Goal: Navigation & Orientation: Go to known website

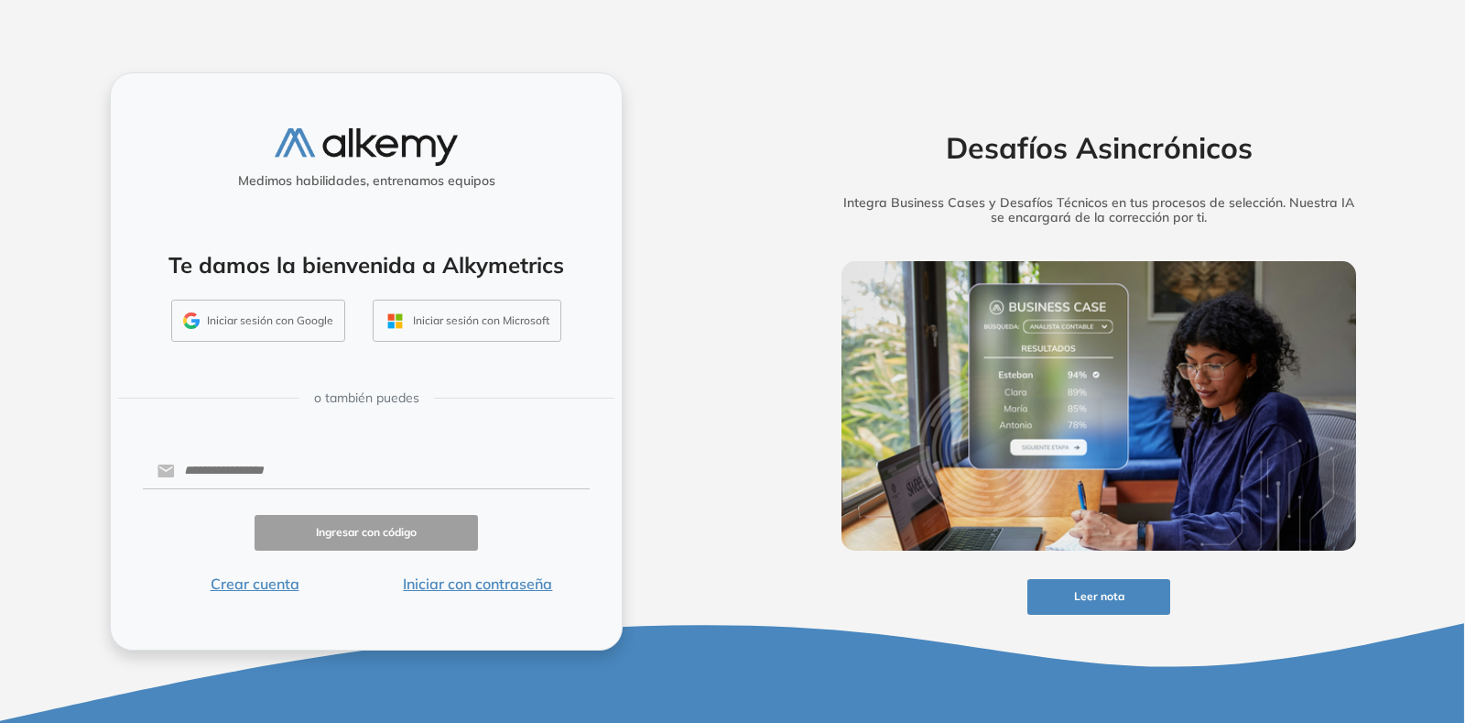
click at [299, 326] on button "Iniciar sesión con Google" at bounding box center [258, 320] width 174 height 42
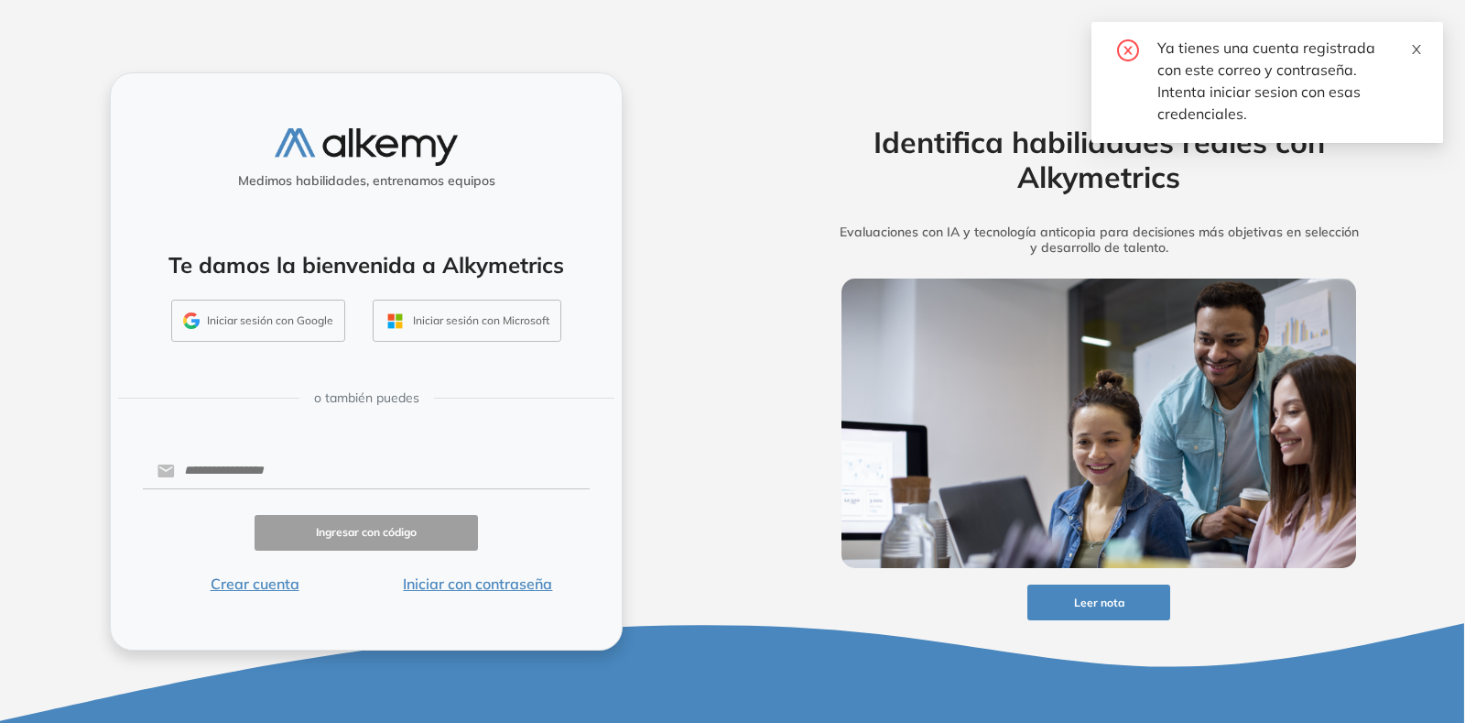
click at [1418, 46] on icon "close" at bounding box center [1416, 49] width 13 height 13
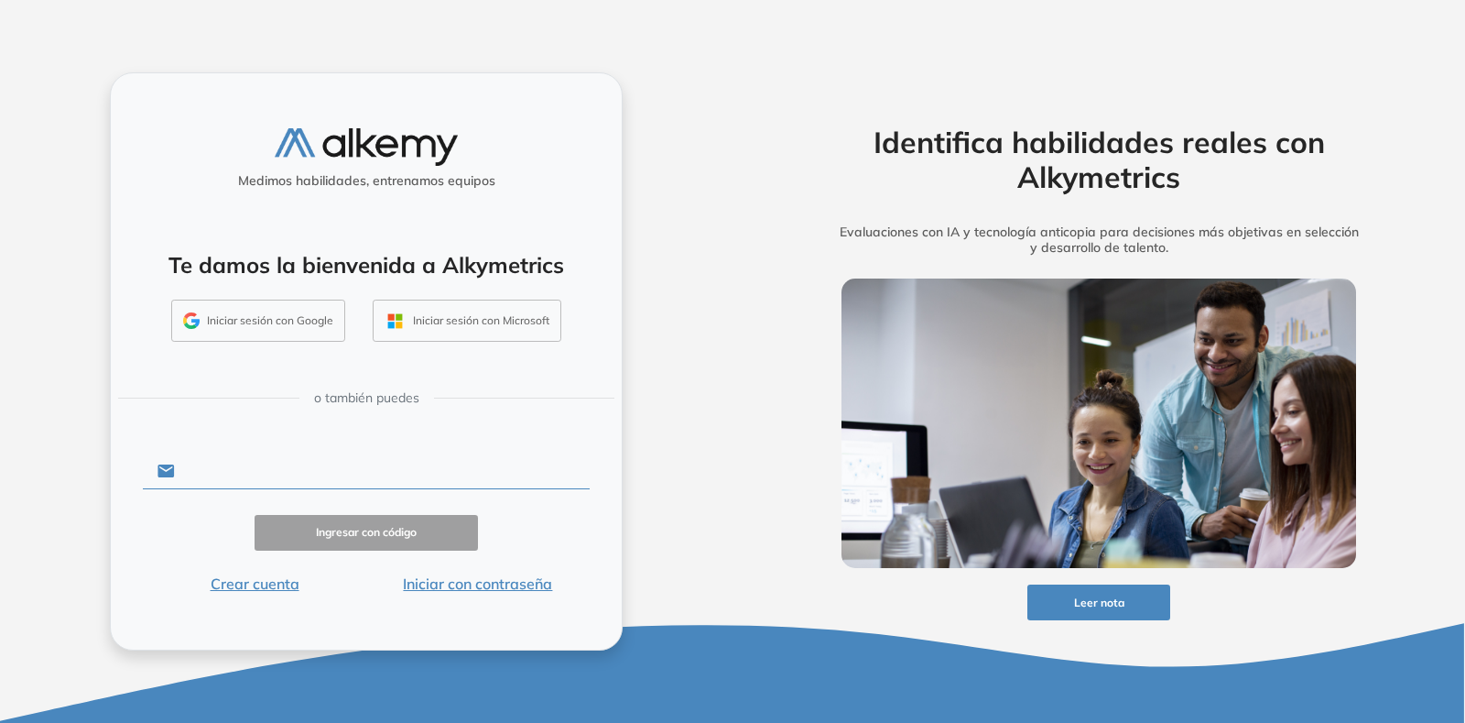
click at [287, 465] on input "text" at bounding box center [382, 470] width 415 height 35
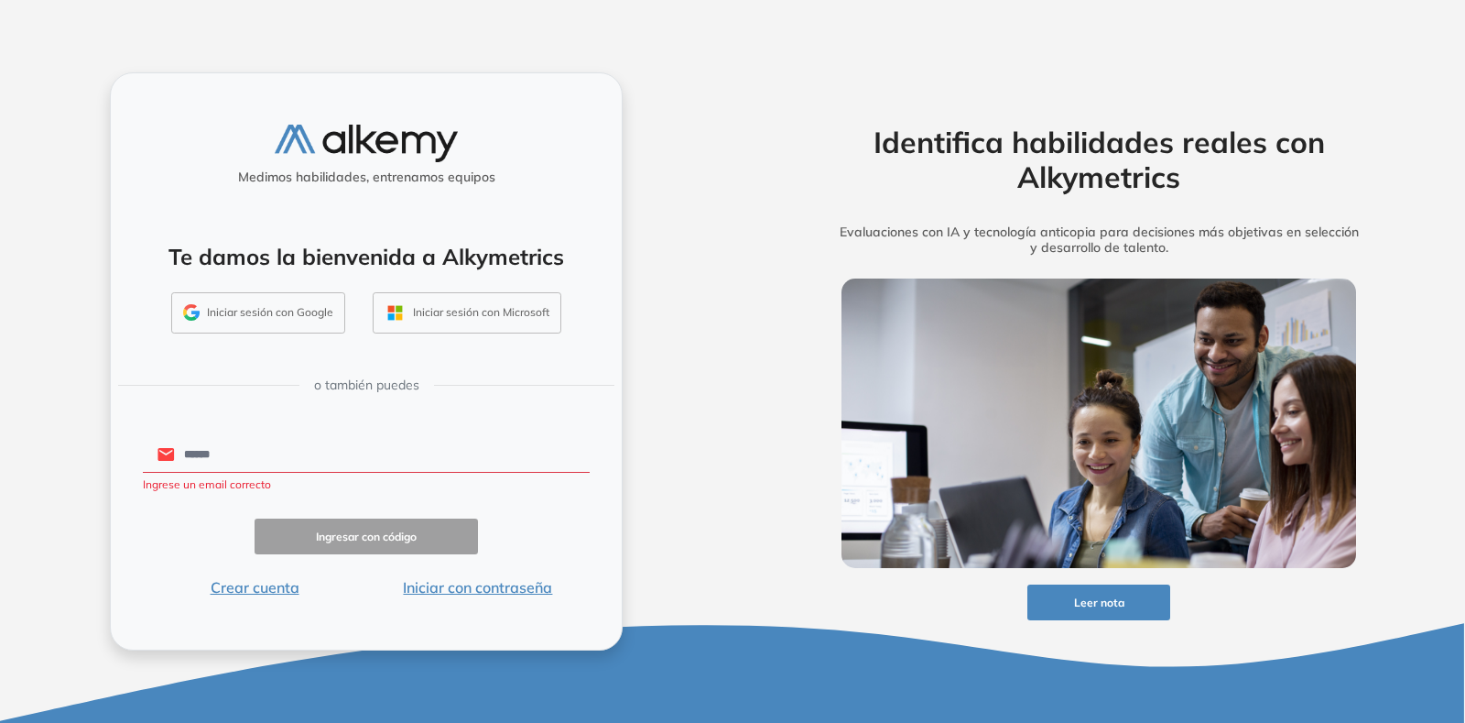
type input "**********"
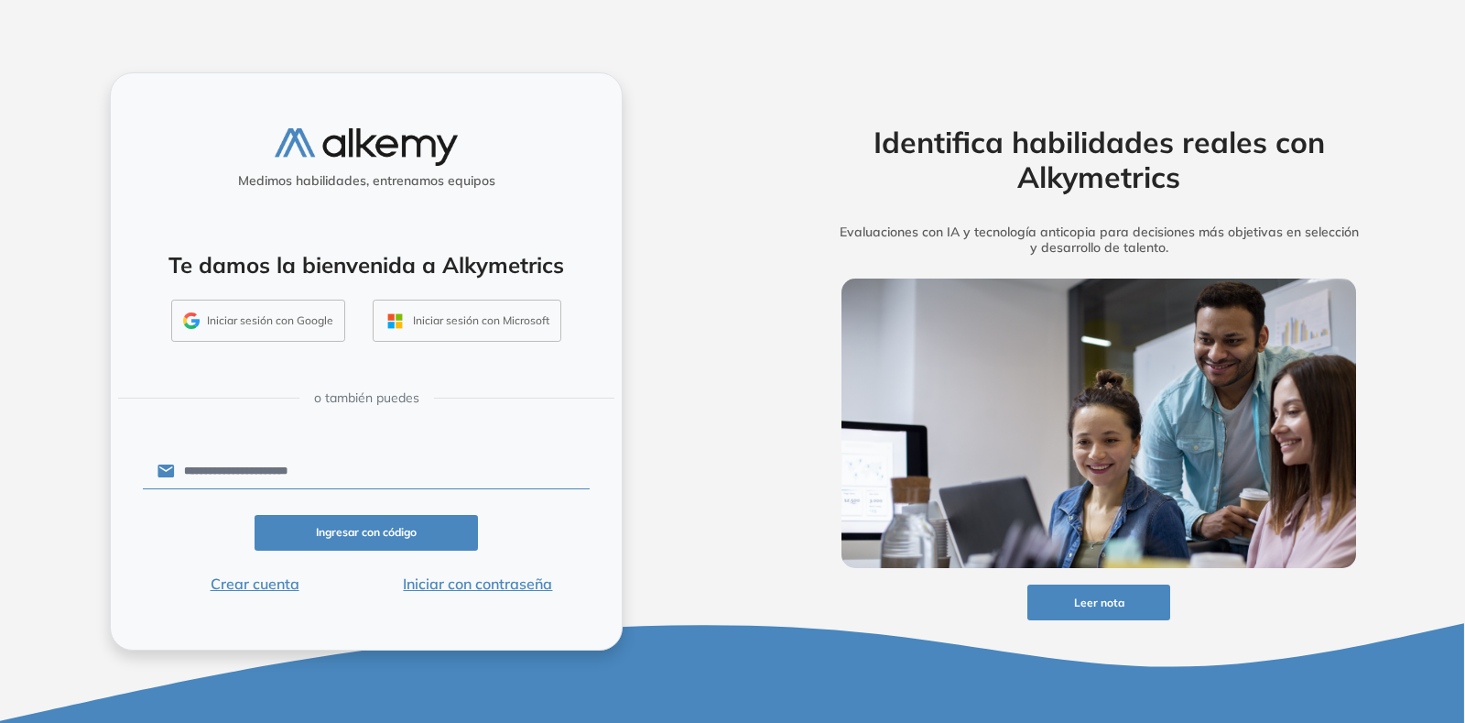
click at [401, 527] on button "Ingresar con código" at bounding box center [366, 533] width 223 height 36
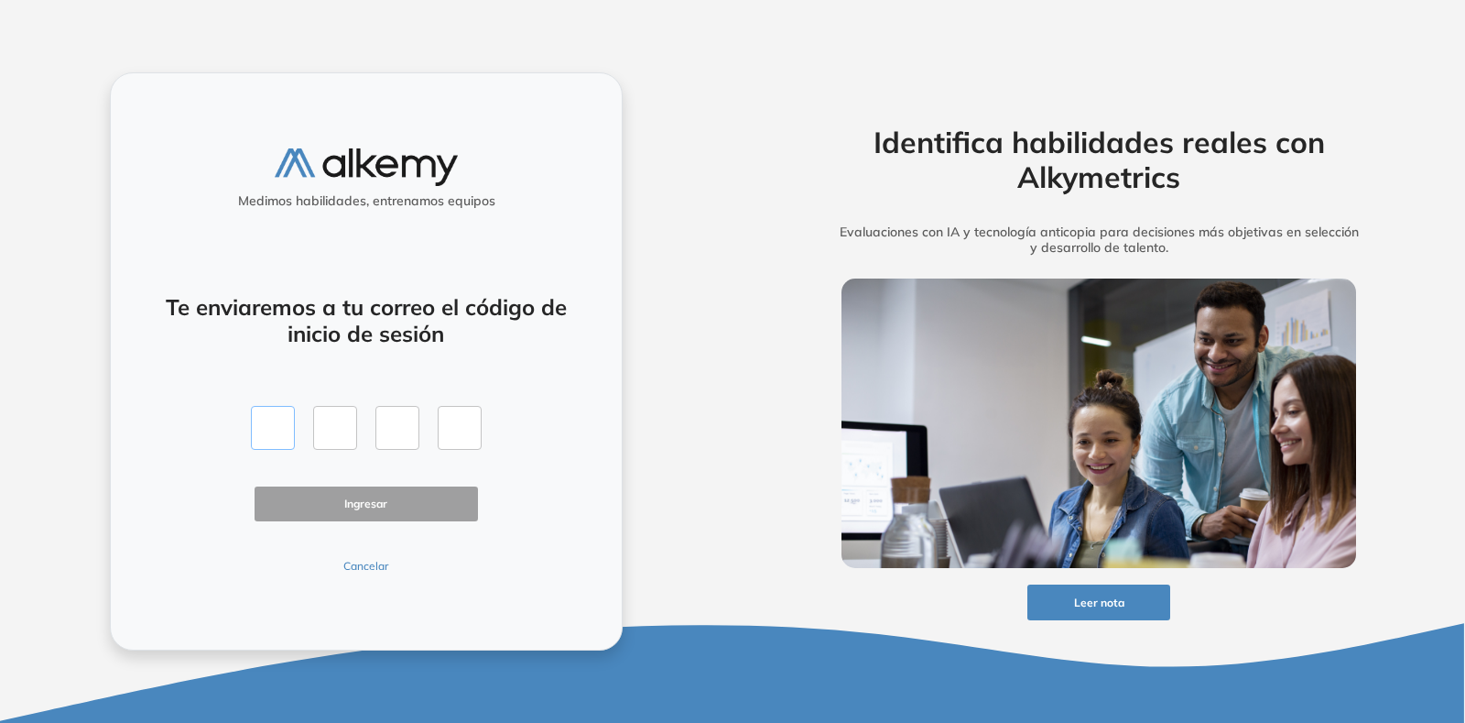
click at [286, 428] on input "text" at bounding box center [273, 428] width 44 height 44
type input "*"
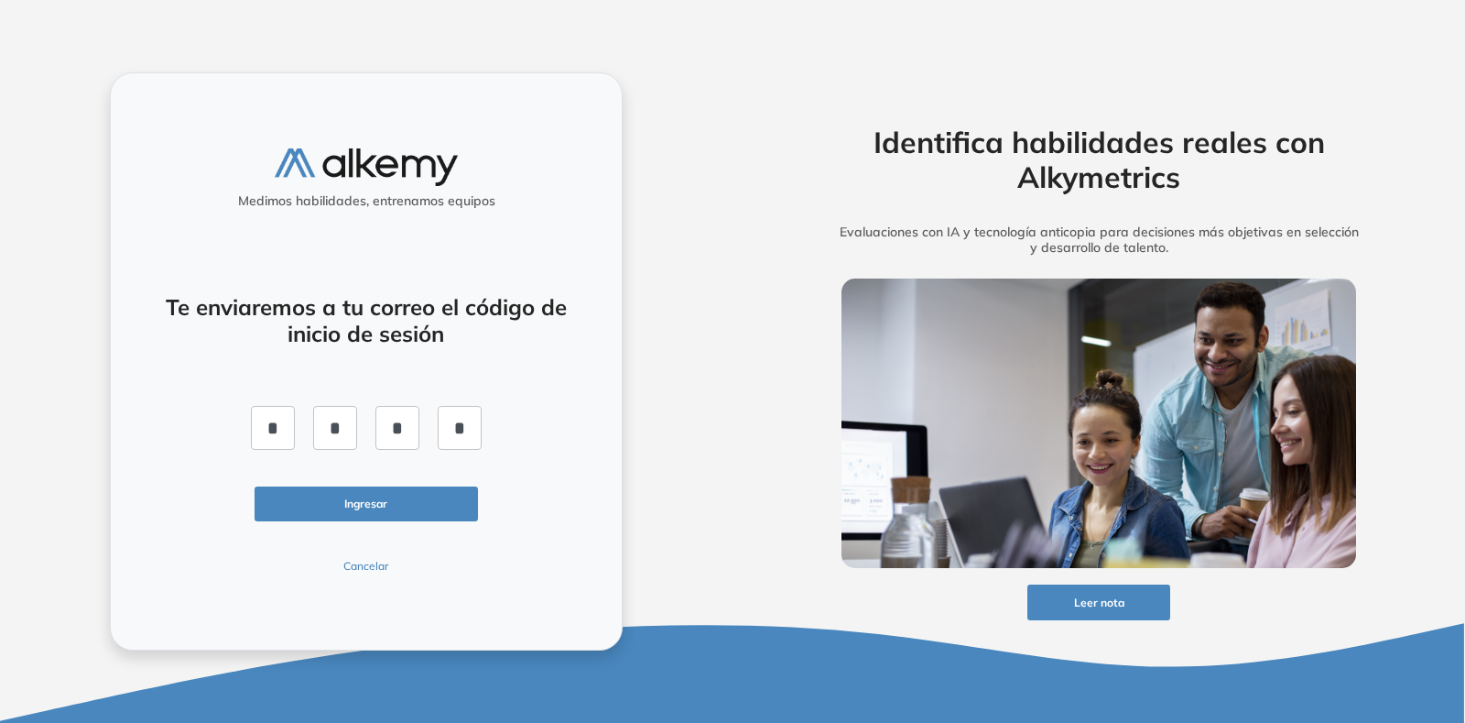
click at [317, 486] on button "Ingresar" at bounding box center [366, 504] width 223 height 36
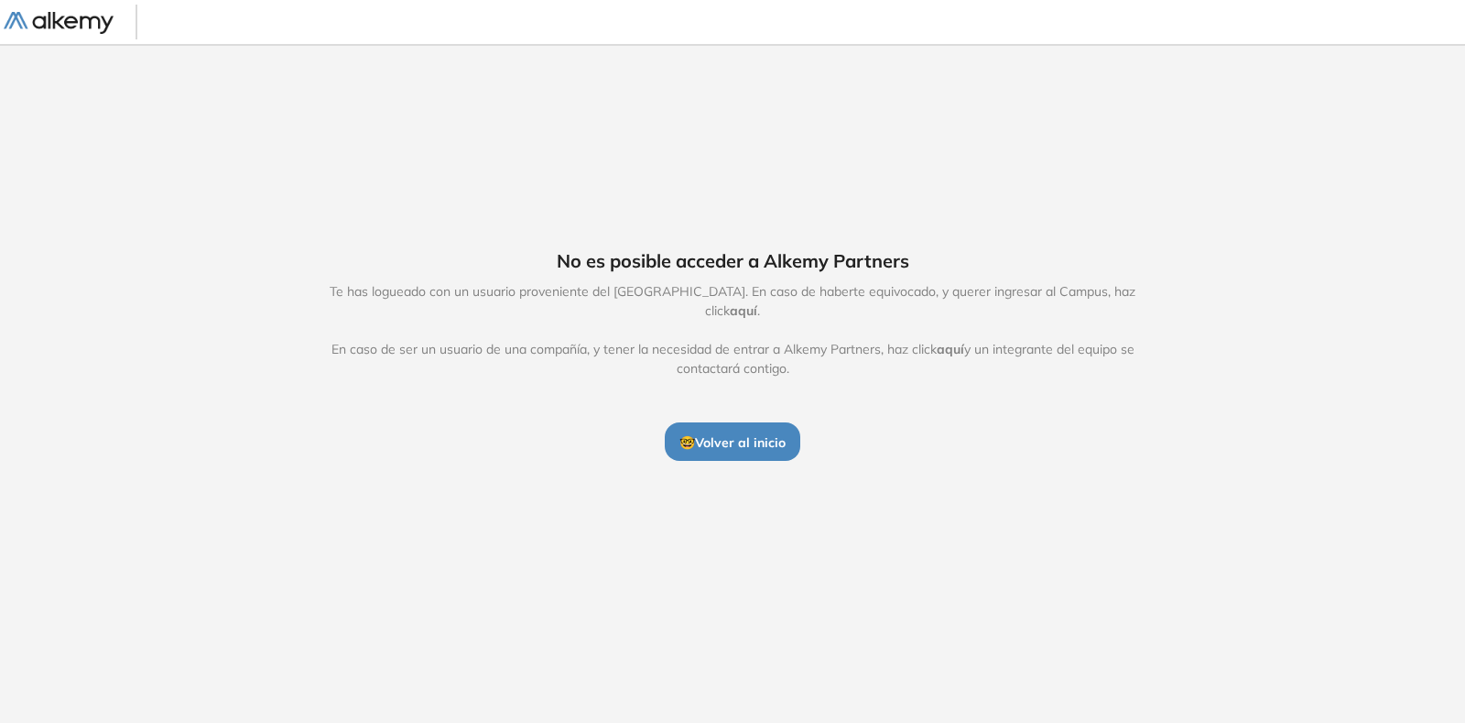
click at [735, 439] on span "🤓 Volver al inicio" at bounding box center [732, 442] width 106 height 16
